Goal: Transaction & Acquisition: Purchase product/service

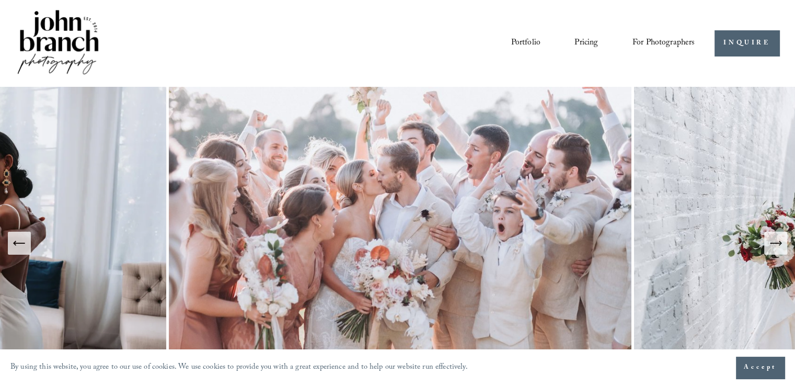
click at [640, 40] on span "For Photographers" at bounding box center [663, 43] width 63 height 16
click at [0, 0] on span "Presets" at bounding box center [0, 0] width 0 height 0
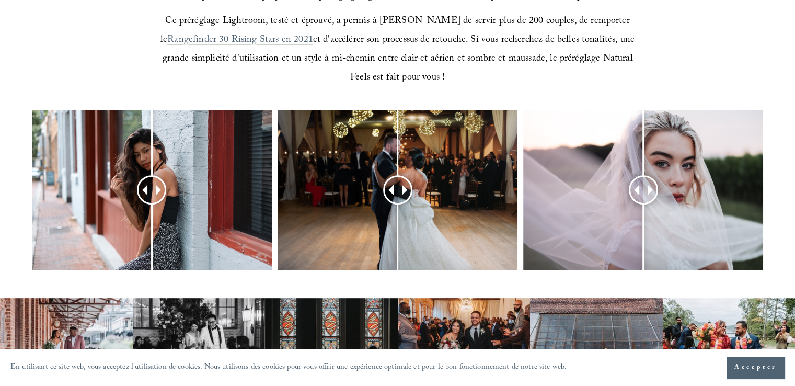
scroll to position [406, 0]
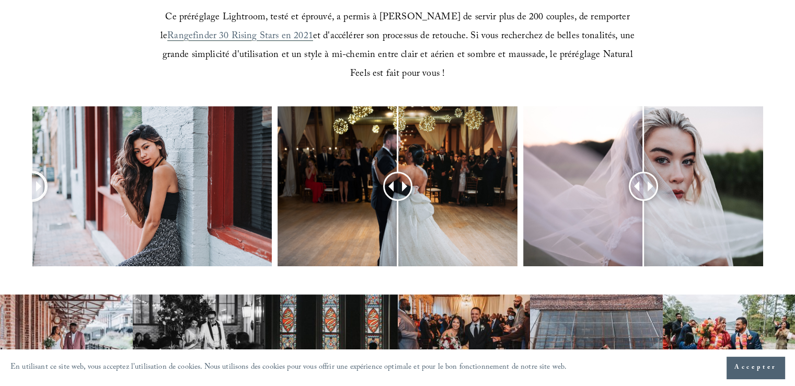
drag, startPoint x: 148, startPoint y: 187, endPoint x: 3, endPoint y: 184, distance: 145.8
click at [3, 184] on div at bounding box center [397, 200] width 795 height 188
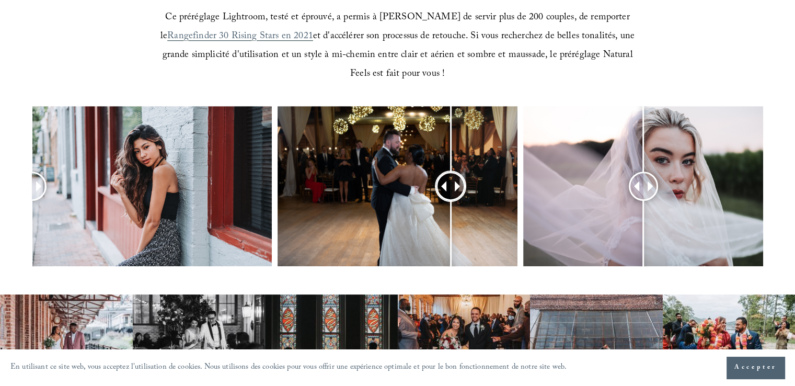
drag, startPoint x: 395, startPoint y: 187, endPoint x: 458, endPoint y: 168, distance: 65.6
click at [458, 172] on div at bounding box center [450, 186] width 29 height 29
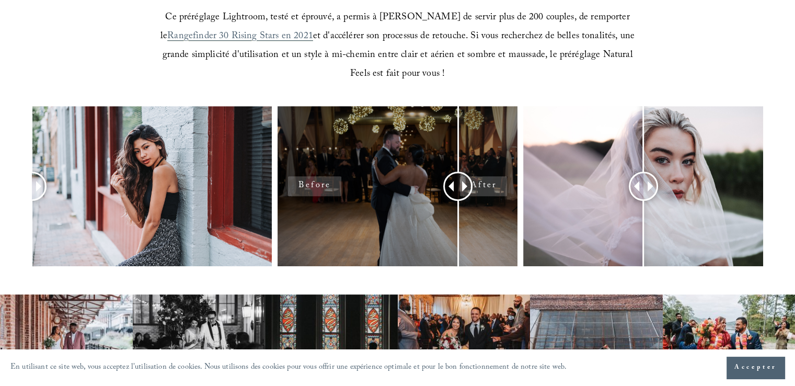
click at [370, 155] on div at bounding box center [397, 186] width 240 height 160
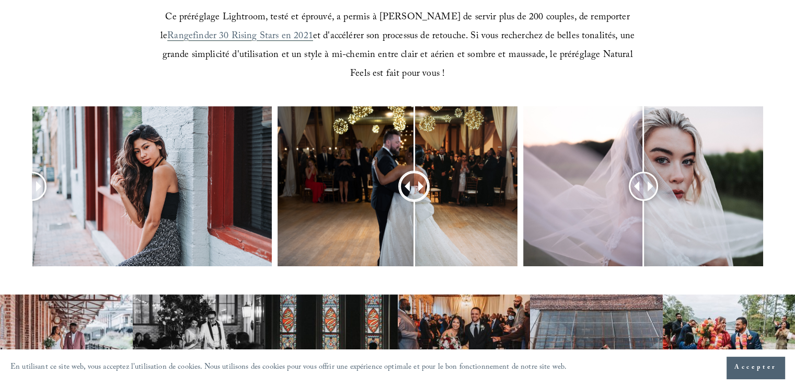
drag, startPoint x: 458, startPoint y: 184, endPoint x: 413, endPoint y: 180, distance: 45.1
click at [413, 180] on div at bounding box center [414, 186] width 28 height 28
drag, startPoint x: 642, startPoint y: 188, endPoint x: 656, endPoint y: 187, distance: 14.7
click at [656, 187] on div at bounding box center [652, 186] width 29 height 29
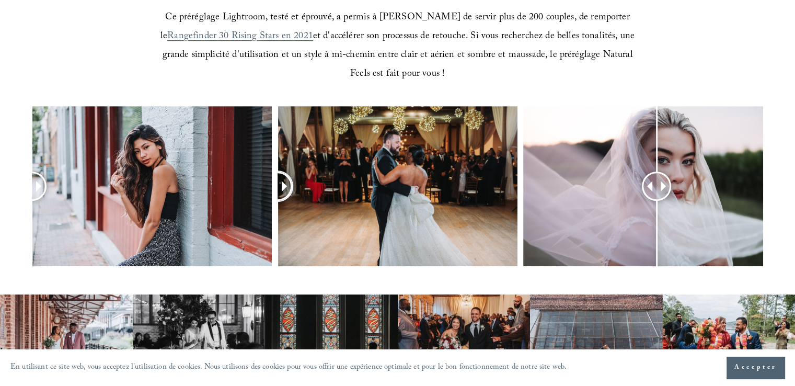
drag, startPoint x: 419, startPoint y: 185, endPoint x: 274, endPoint y: 199, distance: 145.4
click at [274, 199] on div at bounding box center [397, 200] width 795 height 188
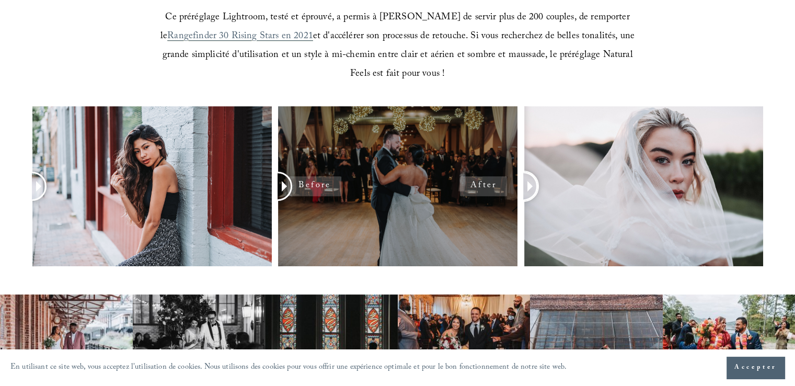
drag, startPoint x: 657, startPoint y: 185, endPoint x: 505, endPoint y: 235, distance: 160.5
click at [505, 235] on div at bounding box center [397, 200] width 795 height 188
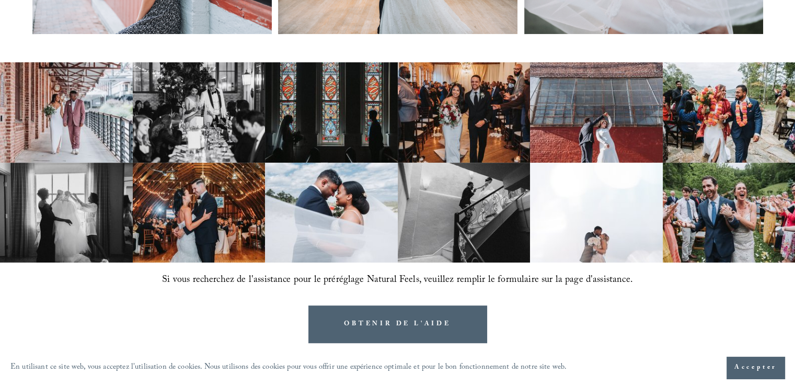
scroll to position [651, 0]
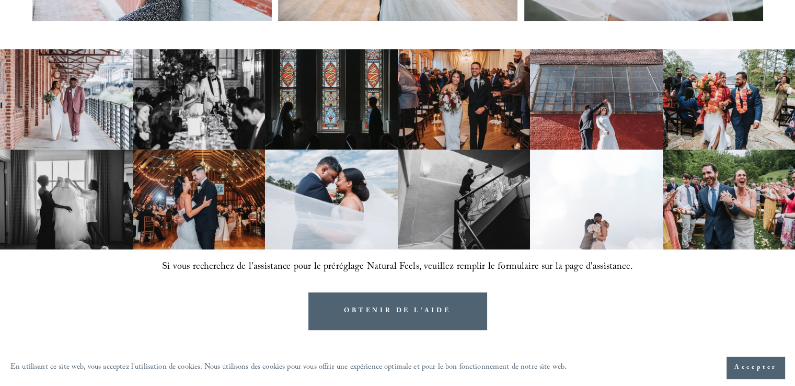
click at [717, 180] on img at bounding box center [729, 199] width 133 height 100
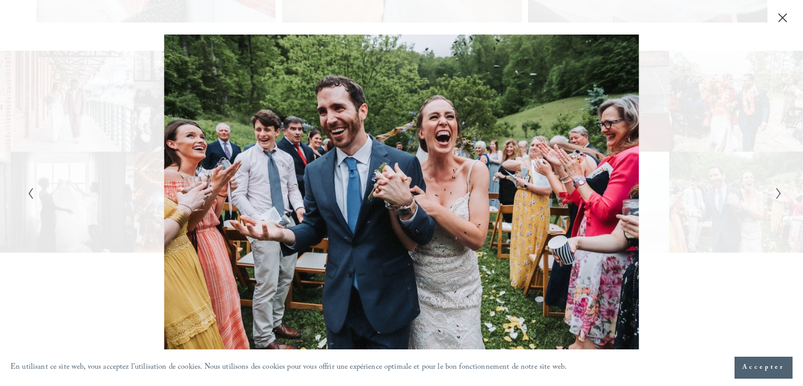
click at [690, 144] on div "Galerie" at bounding box center [589, 192] width 377 height 317
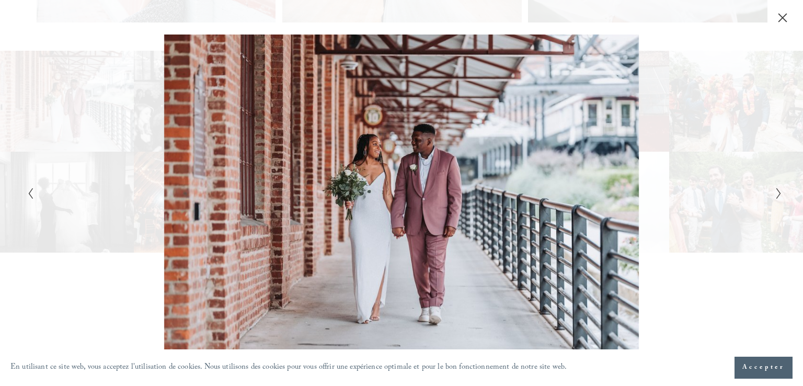
click at [779, 12] on button "Fermer" at bounding box center [782, 17] width 17 height 11
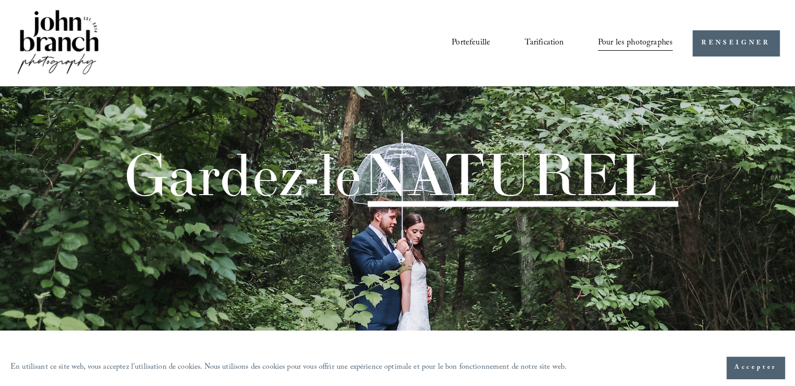
click at [547, 40] on font "Tarification" at bounding box center [543, 43] width 39 height 14
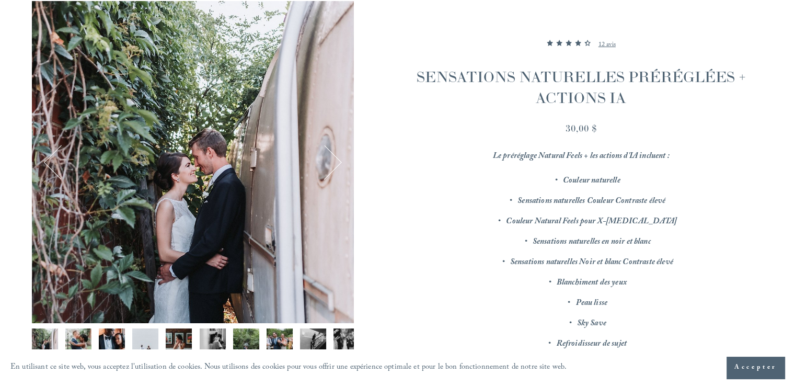
scroll to position [128, 0]
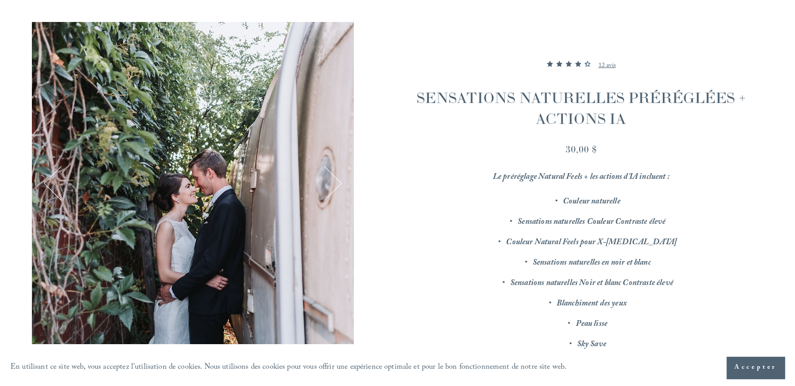
click at [198, 161] on div "Image 1 sur 12" at bounding box center [193, 183] width 322 height 322
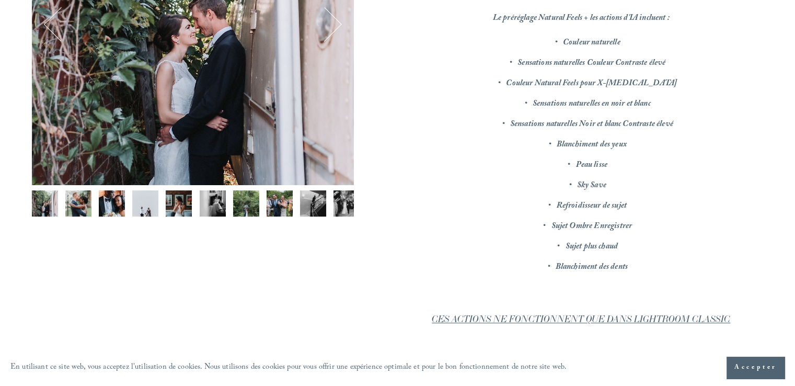
scroll to position [326, 0]
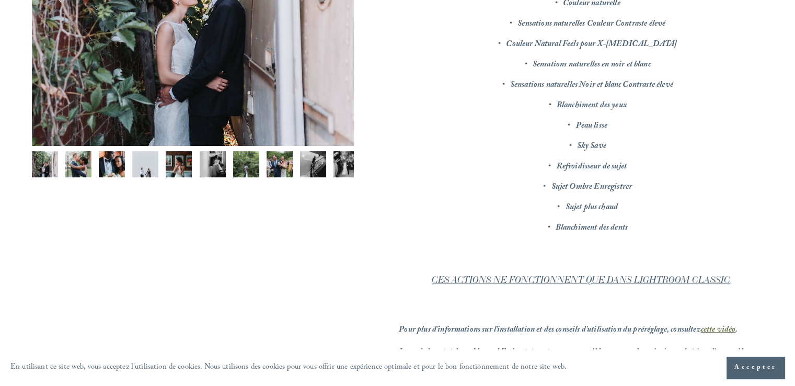
click at [39, 171] on img "Image 1 sur 12" at bounding box center [45, 164] width 26 height 26
click at [88, 165] on img "Image 2 sur 12" at bounding box center [78, 164] width 26 height 26
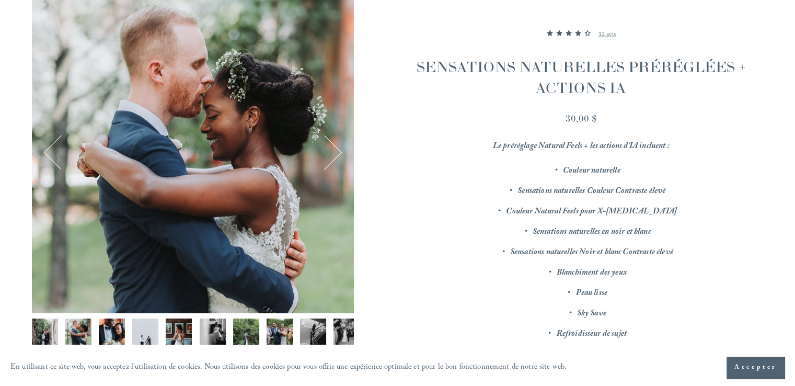
scroll to position [161, 0]
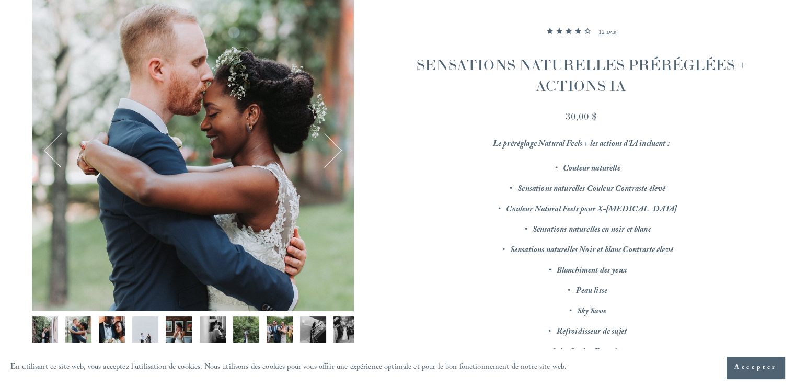
click at [337, 149] on button "Suivant" at bounding box center [324, 150] width 34 height 34
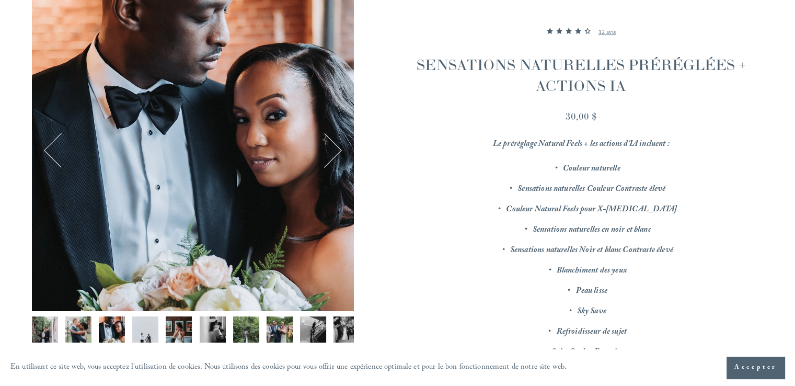
click at [337, 149] on button "Suivant" at bounding box center [324, 150] width 34 height 34
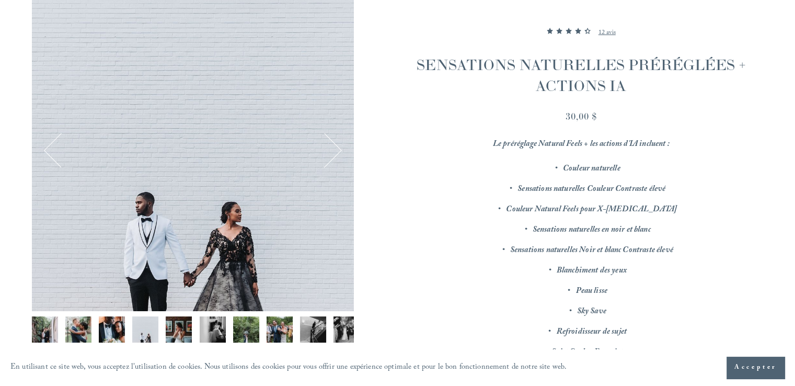
click at [337, 149] on button "Suivant" at bounding box center [324, 150] width 34 height 34
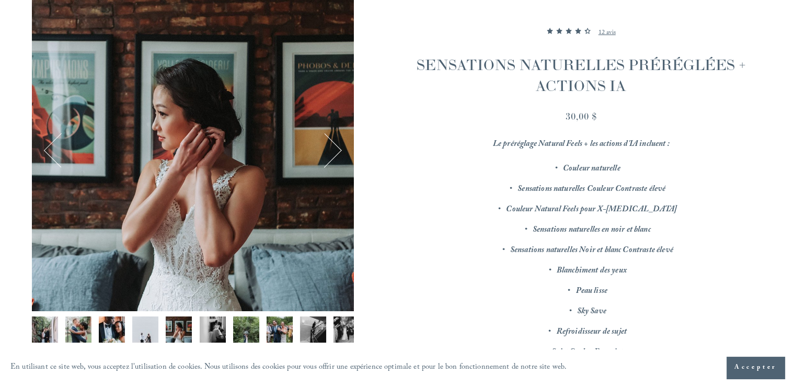
click at [337, 149] on button "Suivant" at bounding box center [324, 150] width 34 height 34
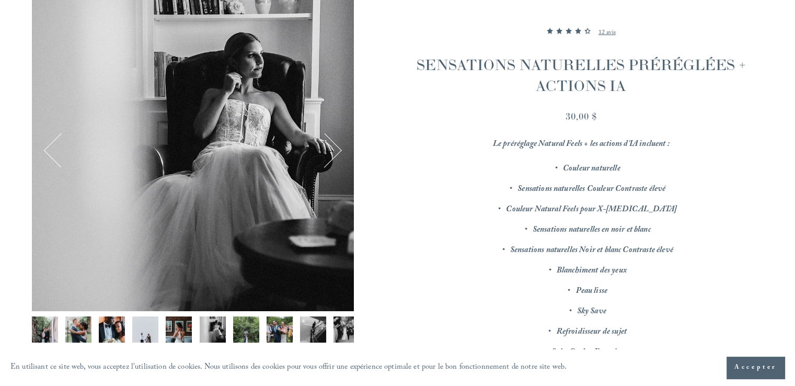
click at [337, 149] on button "Suivant" at bounding box center [324, 150] width 34 height 34
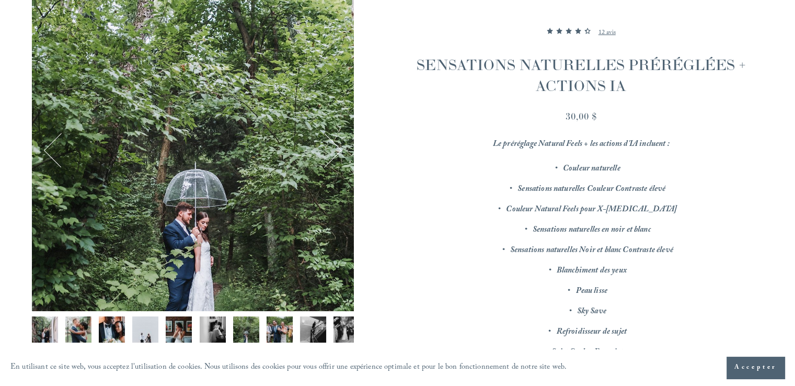
click at [337, 149] on button "Suivant" at bounding box center [324, 150] width 34 height 34
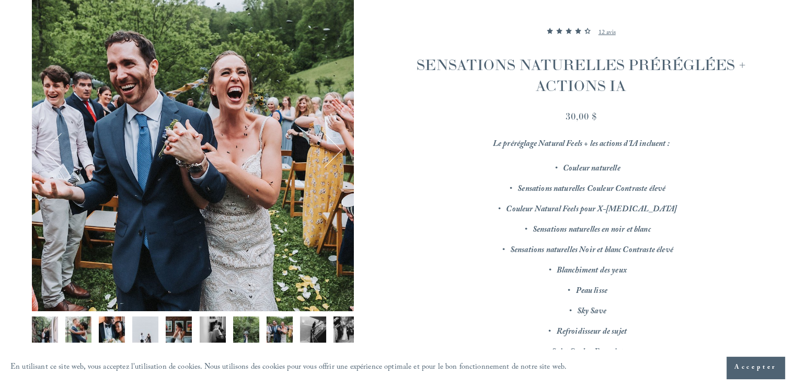
click at [337, 149] on button "Suivant" at bounding box center [324, 150] width 34 height 34
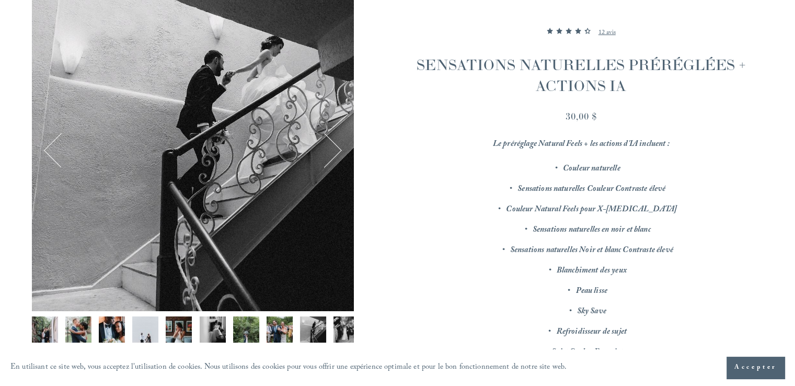
click at [337, 149] on button "Suivant" at bounding box center [324, 150] width 34 height 34
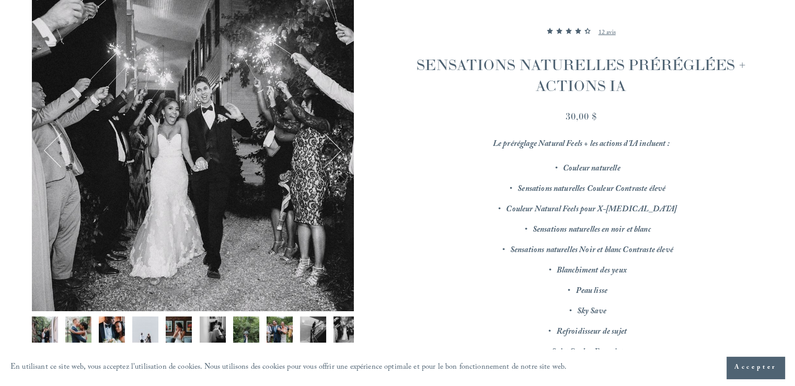
click at [337, 149] on button "Suivant" at bounding box center [324, 150] width 34 height 34
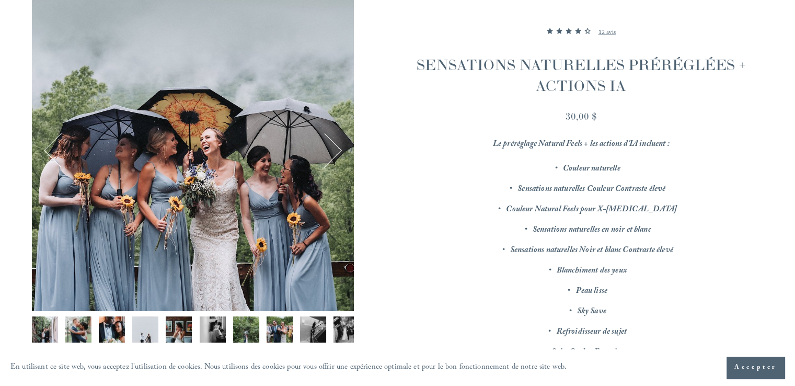
click at [337, 149] on button "Suivant" at bounding box center [324, 150] width 34 height 34
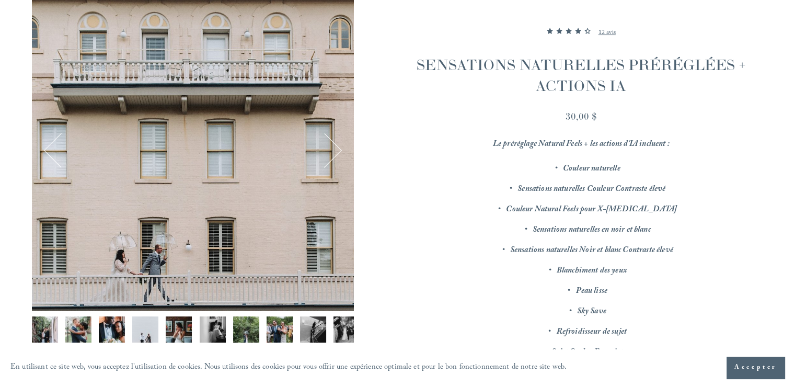
click at [337, 149] on button "Suivant" at bounding box center [324, 150] width 34 height 34
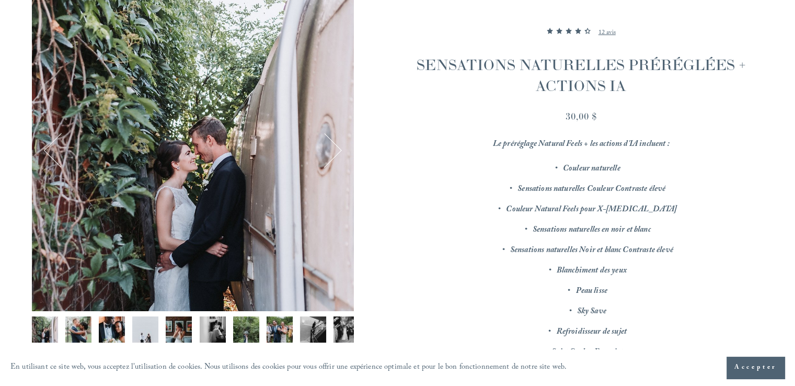
click at [337, 149] on button "Suivant" at bounding box center [324, 150] width 34 height 34
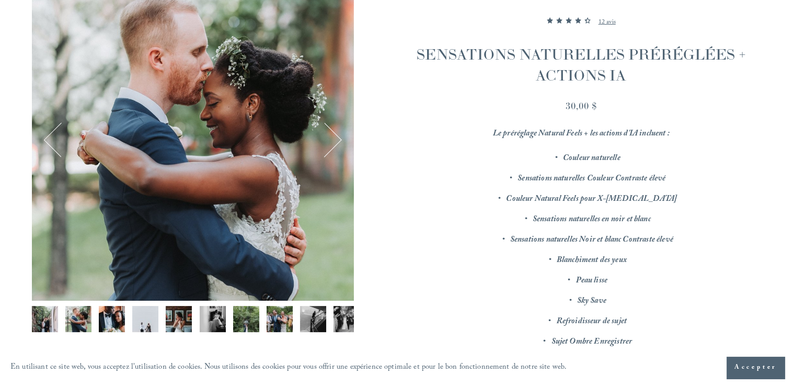
scroll to position [232, 0]
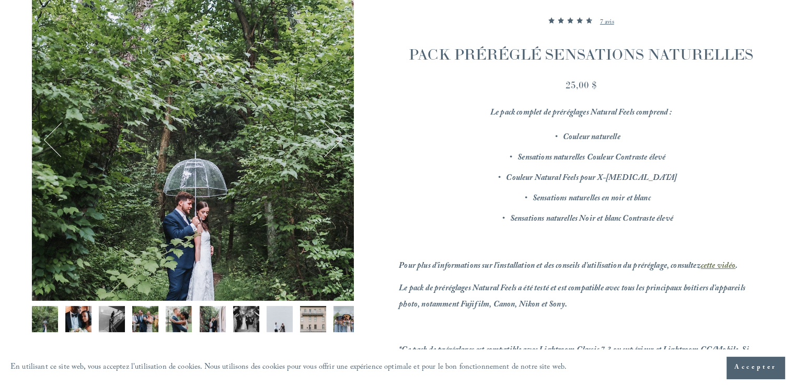
scroll to position [174, 0]
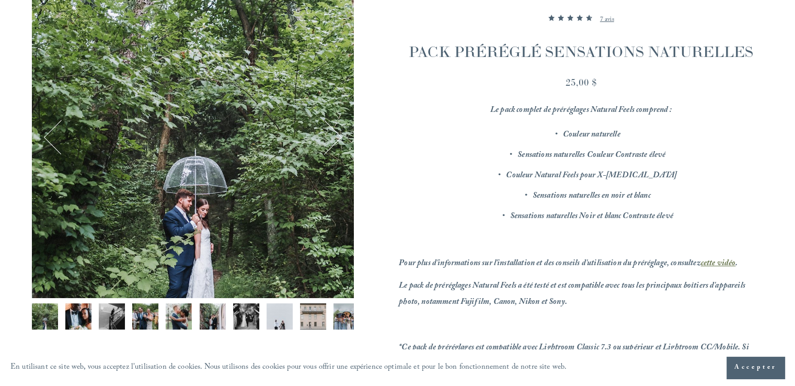
click at [138, 319] on img "Image 4 sur 12" at bounding box center [145, 316] width 26 height 26
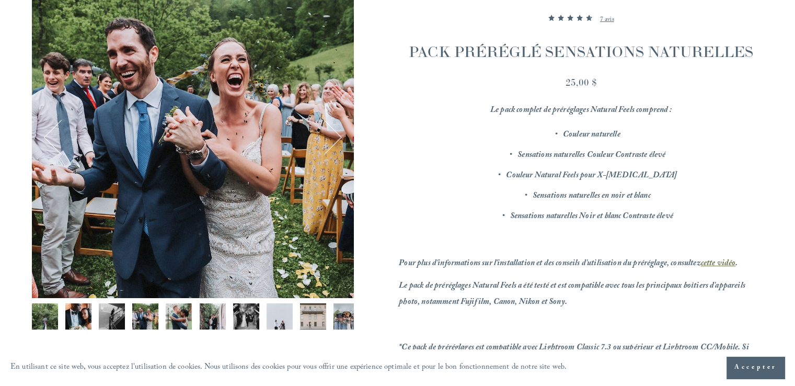
click at [334, 134] on button "Suivant" at bounding box center [324, 137] width 34 height 34
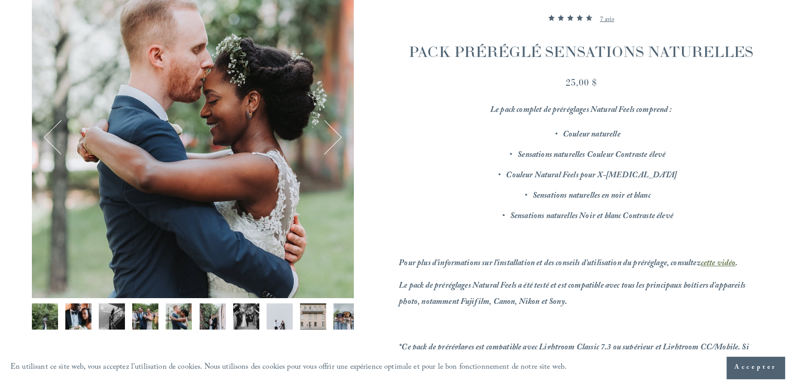
click at [334, 134] on button "Suivant" at bounding box center [324, 137] width 34 height 34
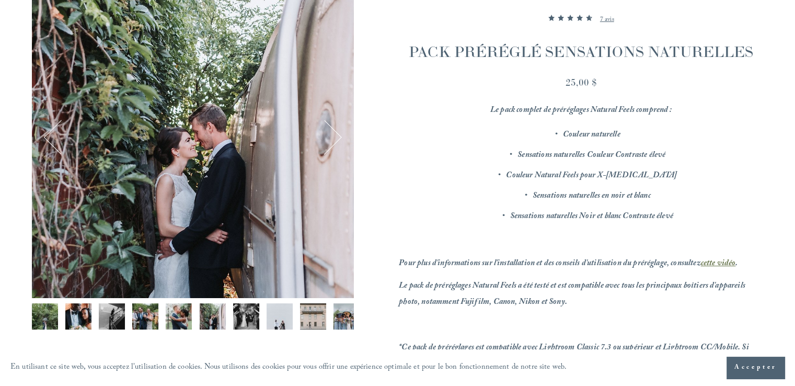
click at [334, 134] on button "Suivant" at bounding box center [324, 137] width 34 height 34
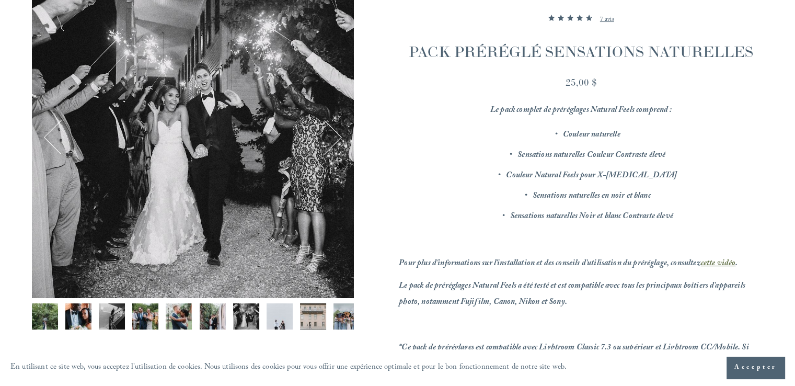
click at [334, 134] on button "Suivant" at bounding box center [324, 137] width 34 height 34
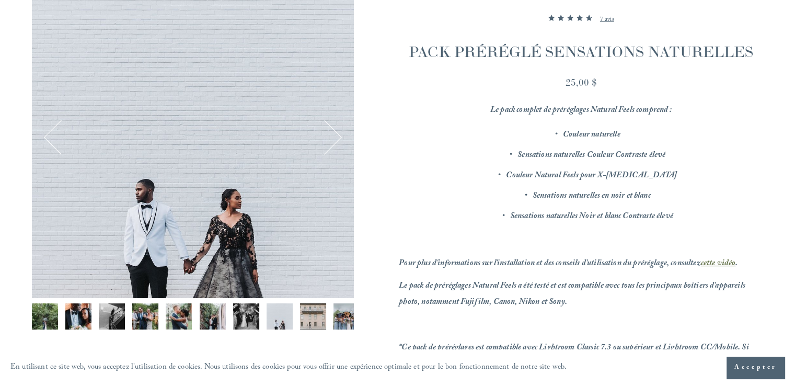
click at [334, 134] on button "Suivant" at bounding box center [324, 137] width 34 height 34
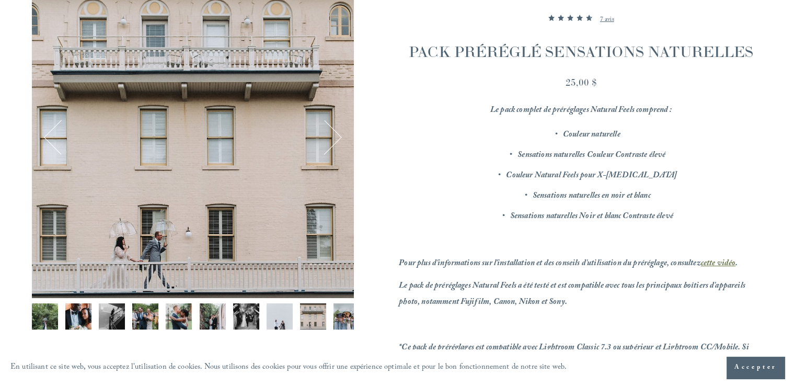
click at [334, 134] on button "Suivant" at bounding box center [324, 137] width 34 height 34
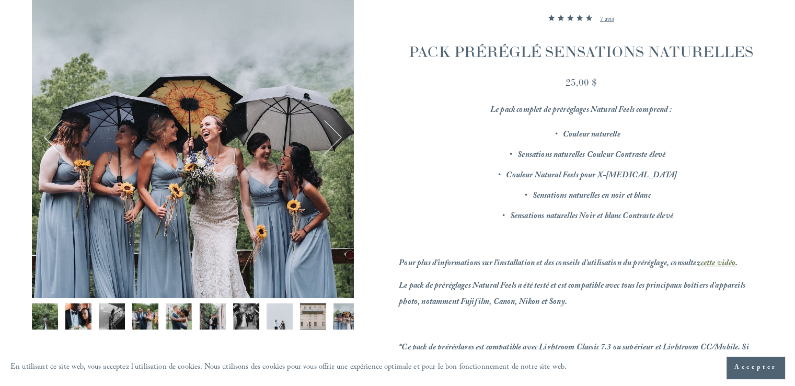
click at [334, 134] on button "Suivant" at bounding box center [324, 137] width 34 height 34
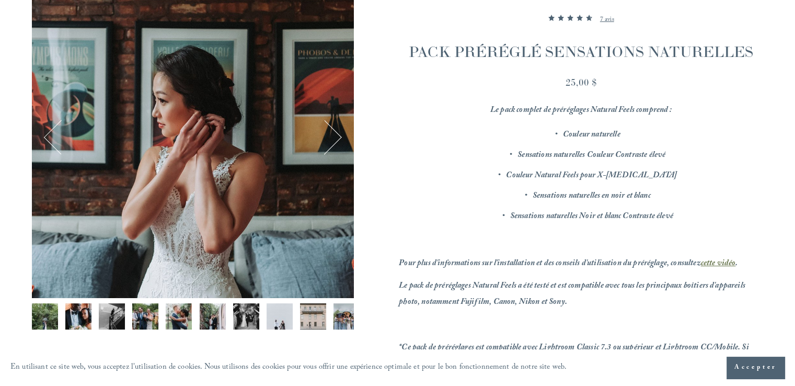
click at [334, 134] on button "Suivant" at bounding box center [324, 137] width 34 height 34
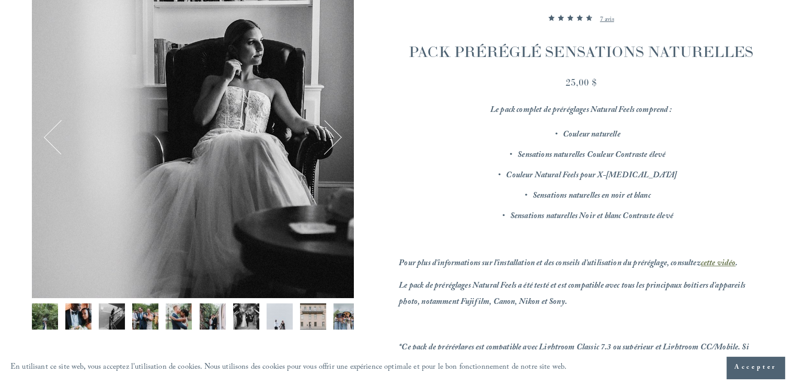
click at [334, 134] on button "Suivant" at bounding box center [324, 137] width 34 height 34
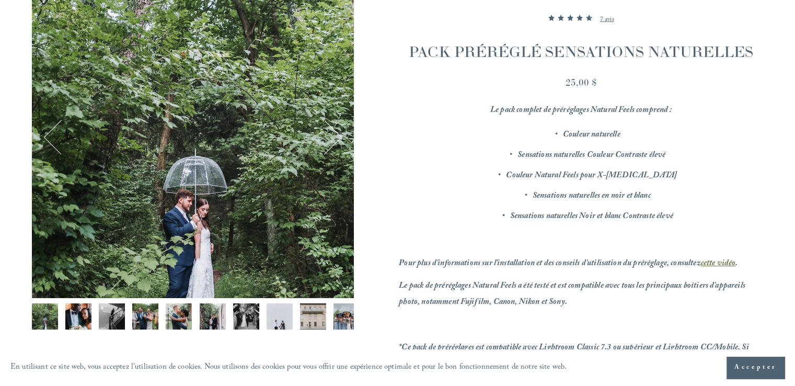
click at [334, 134] on button "Suivant" at bounding box center [324, 137] width 34 height 34
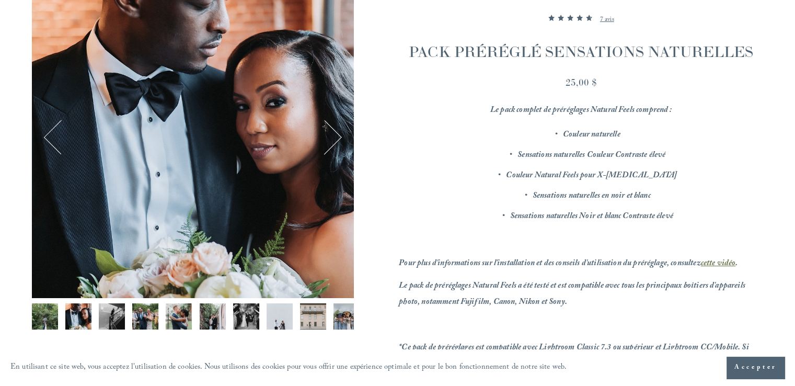
click at [334, 134] on button "Suivant" at bounding box center [324, 137] width 34 height 34
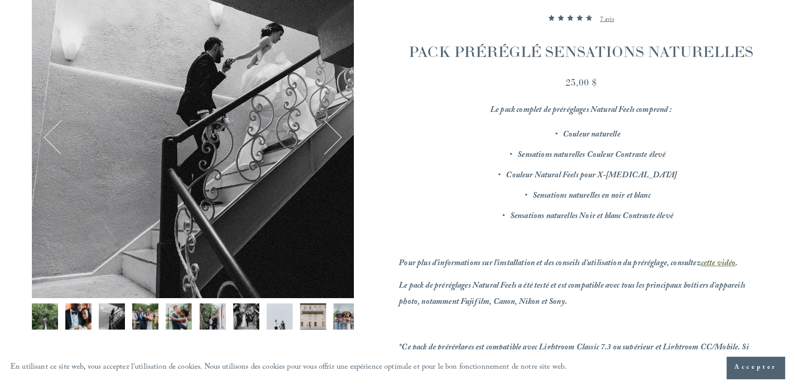
click at [329, 137] on button "Suivant" at bounding box center [324, 137] width 34 height 34
